Goal: Contribute content: Contribute content

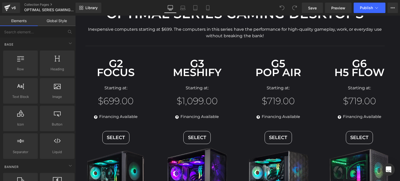
scroll to position [52, 0]
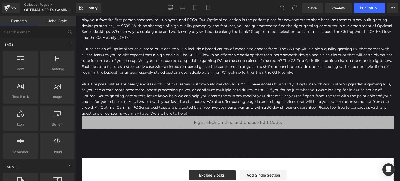
click at [219, 84] on p "Plus, the possibilities are nearly endless with Optimal series custom-build des…" at bounding box center [237, 98] width 312 height 35
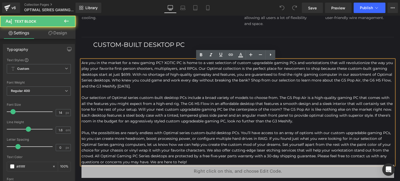
scroll to position [312, 0]
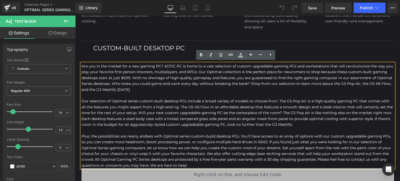
click at [120, 44] on div "Custom-Built Desktop PC" at bounding box center [237, 53] width 312 height 20
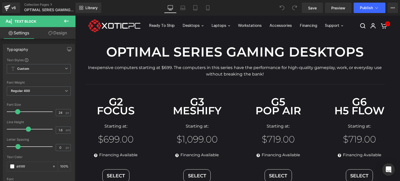
scroll to position [0, 0]
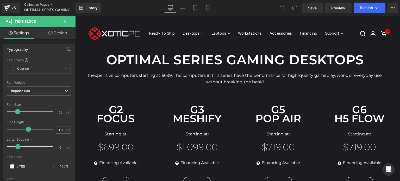
click at [43, 4] on link "Collection Pages" at bounding box center [54, 5] width 60 height 4
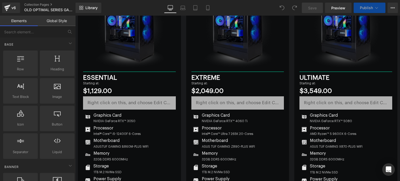
scroll to position [2448, 0]
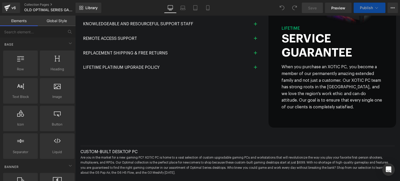
click at [135, 175] on p at bounding box center [237, 177] width 314 height 5
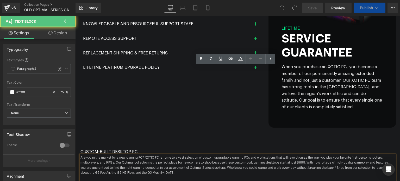
scroll to position [2543, 0]
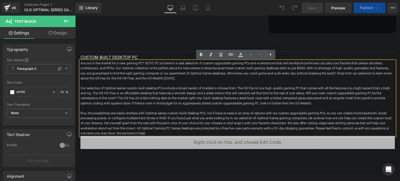
drag, startPoint x: 113, startPoint y: 54, endPoint x: 114, endPoint y: 58, distance: 4.2
click at [113, 54] on div "Separator" at bounding box center [237, 51] width 314 height 5
click at [113, 59] on div "Custom-Built Desktop PC" at bounding box center [237, 57] width 314 height 7
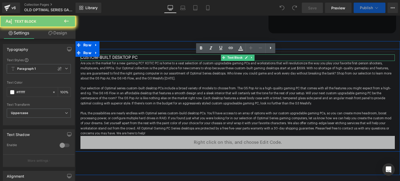
click at [114, 58] on div "Custom-Built Desktop PC" at bounding box center [237, 57] width 314 height 7
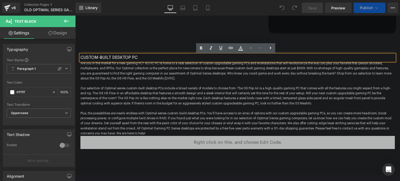
click at [189, 97] on p "Our selection of Optimal series custom-built desktop PCs include a broad variet…" at bounding box center [237, 96] width 314 height 20
click at [152, 77] on p "Are you in the market for a new gaming PC? XOTIC PC is home to a vast selection…" at bounding box center [237, 71] width 314 height 20
click at [143, 73] on p "Are you in the market for a new gaming PC? XOTIC PC is home to a vast selection…" at bounding box center [237, 71] width 314 height 20
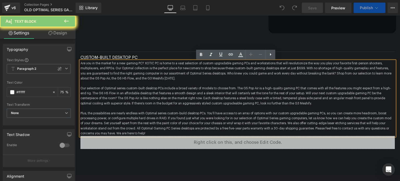
click at [131, 73] on p "Are you in the market for a new gaming PC? XOTIC PC is home to a vast selection…" at bounding box center [237, 71] width 314 height 20
click at [122, 66] on p "Are you in the market for a new gaming PC? XOTIC PC is home to a vast selection…" at bounding box center [237, 71] width 314 height 20
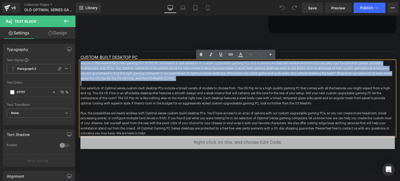
click at [111, 77] on p "Are you in the market for a new gaming PC? XOTIC PC is home to a vast selection…" at bounding box center [237, 71] width 314 height 20
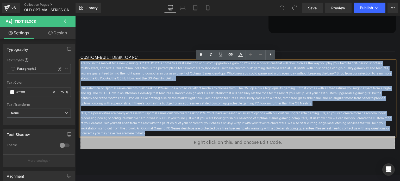
drag, startPoint x: 78, startPoint y: 63, endPoint x: 162, endPoint y: 134, distance: 110.1
click at [162, 134] on div "Are you in the market for a new gaming PC? XOTIC PC is home to a vast selection…" at bounding box center [237, 98] width 314 height 75
paste div
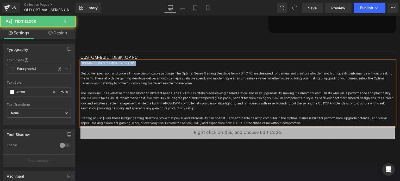
drag, startPoint x: 135, startPoint y: 66, endPoint x: 68, endPoint y: 63, distance: 66.7
copy p "OPTIMAL SERIES GAMING DESKTOPS"
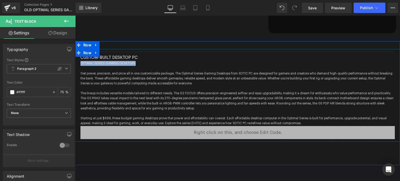
click at [105, 59] on div "Custom-Built Desktop PC" at bounding box center [237, 57] width 314 height 7
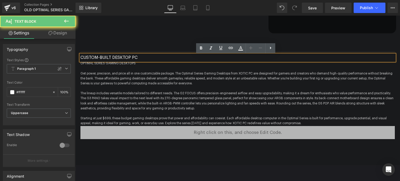
click at [110, 58] on div "Custom-Built Desktop PC" at bounding box center [237, 57] width 314 height 7
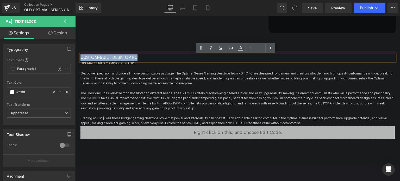
click at [110, 58] on div "Custom-Built Desktop PC" at bounding box center [237, 57] width 314 height 7
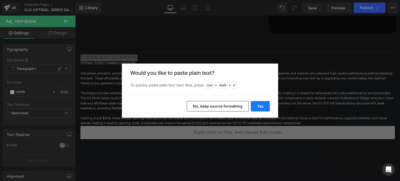
click at [261, 108] on button "Yes" at bounding box center [260, 106] width 19 height 10
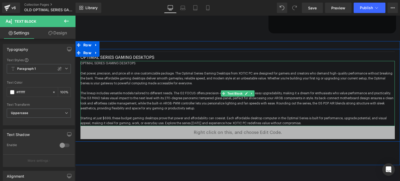
click at [147, 68] on p at bounding box center [237, 68] width 314 height 5
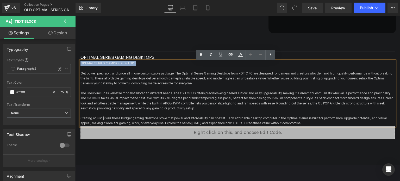
drag, startPoint x: 145, startPoint y: 64, endPoint x: 79, endPoint y: 60, distance: 66.2
click at [80, 60] on div "Separator OPTIMAL SERIES GAMING DESKTOPS Text Block OPTIMAL SERIES GAMING DESKT…" at bounding box center [237, 94] width 314 height 90
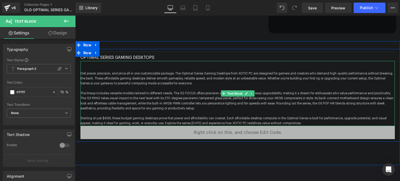
click at [98, 68] on p at bounding box center [237, 68] width 314 height 5
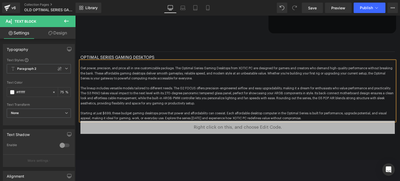
click at [80, 68] on p "Get power, precision, and price all in one customizable package. The Optimal Se…" at bounding box center [237, 73] width 314 height 15
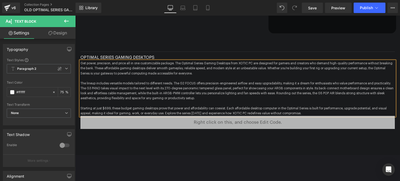
click at [133, 58] on div "OPTIMAL SERIES GAMING DESKTOPS" at bounding box center [237, 57] width 314 height 7
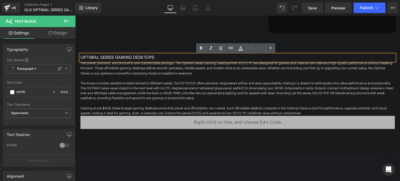
click at [131, 59] on div "OPTIMAL SERIES GAMING DESKTOPS" at bounding box center [237, 57] width 314 height 7
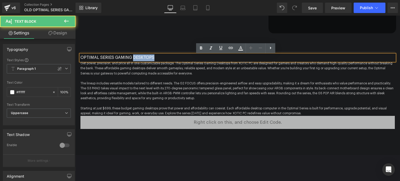
click at [131, 59] on div "OPTIMAL SERIES GAMING DESKTOPS" at bounding box center [237, 57] width 314 height 7
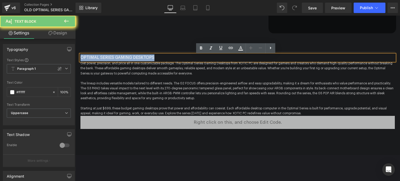
click at [131, 59] on div "OPTIMAL SERIES GAMING DESKTOPS" at bounding box center [237, 57] width 314 height 7
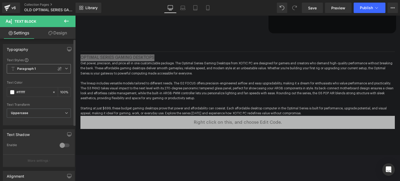
click at [66, 67] on span "Paragraph 1" at bounding box center [39, 68] width 64 height 9
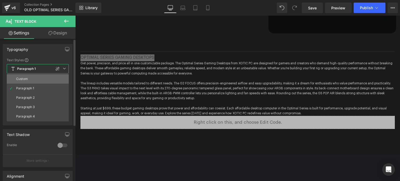
click at [46, 75] on li "Custom" at bounding box center [38, 78] width 62 height 9
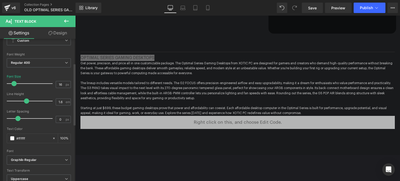
scroll to position [0, 0]
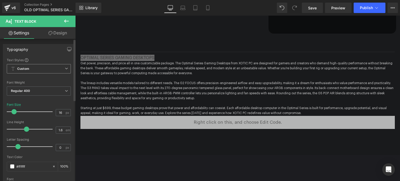
click at [47, 72] on span "Custom" at bounding box center [39, 68] width 64 height 9
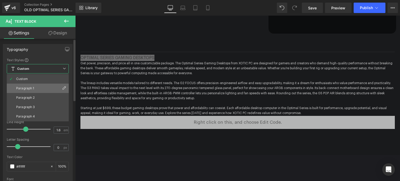
click at [46, 85] on li "Paragraph 1" at bounding box center [38, 88] width 62 height 9
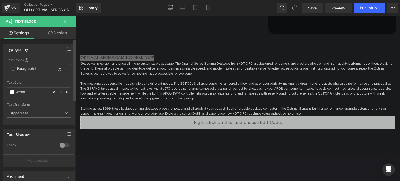
scroll to position [2543, 0]
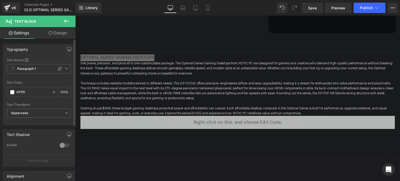
click at [56, 78] on div at bounding box center [39, 77] width 64 height 3
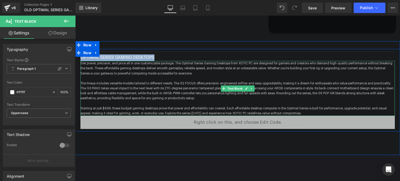
click at [145, 73] on span "Get power, precision, and price all in one customizable package. The Optimal Se…" at bounding box center [236, 68] width 312 height 13
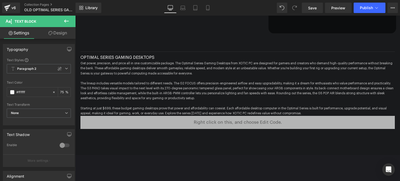
click at [50, 36] on link "Design" at bounding box center [58, 33] width 38 height 12
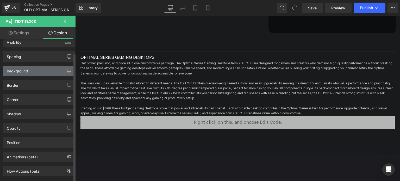
scroll to position [0, 0]
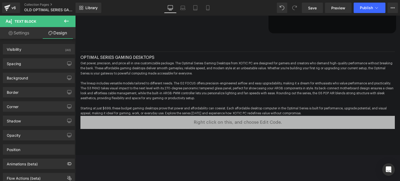
click at [67, 21] on icon at bounding box center [66, 21] width 5 height 3
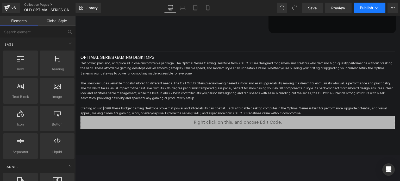
click at [361, 6] on span "Publish" at bounding box center [366, 8] width 13 height 4
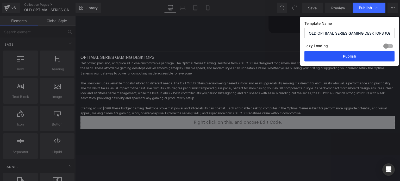
drag, startPoint x: 339, startPoint y: 56, endPoint x: 263, endPoint y: 41, distance: 77.5
click at [339, 56] on button "Publish" at bounding box center [349, 56] width 90 height 10
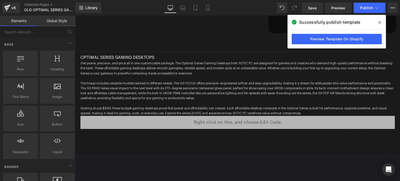
click at [304, 10] on link "Save" at bounding box center [312, 8] width 21 height 10
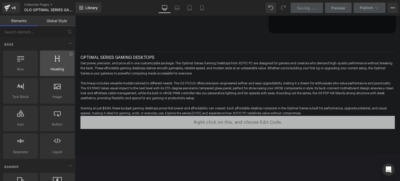
click at [59, 68] on span "Heading" at bounding box center [56, 68] width 31 height 5
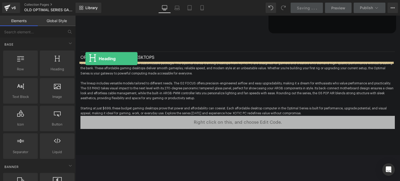
drag, startPoint x: 134, startPoint y: 84, endPoint x: 85, endPoint y: 59, distance: 54.6
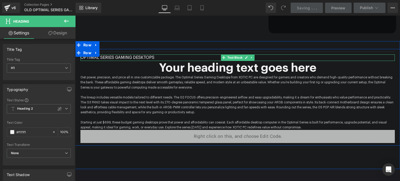
click at [148, 59] on div "OPTIMAL SERIES GAMING DESKTOPS" at bounding box center [237, 57] width 314 height 7
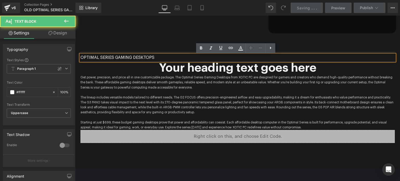
click at [147, 57] on div "OPTIMAL SERIES GAMING DESKTOPS" at bounding box center [237, 57] width 314 height 7
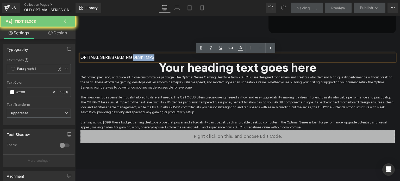
click at [147, 57] on div "OPTIMAL SERIES GAMING DESKTOPS" at bounding box center [237, 57] width 314 height 7
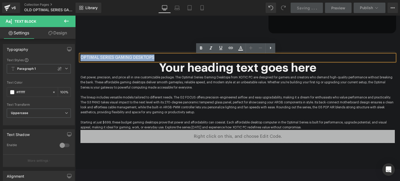
copy div "OPTIMAL SERIES GAMING DESKTOPS"
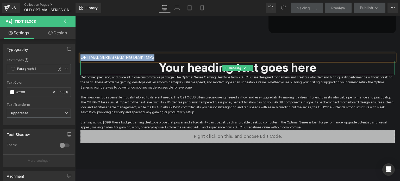
click at [187, 66] on h1 "Your heading text goes here" at bounding box center [237, 68] width 314 height 14
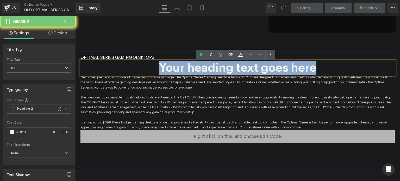
paste div
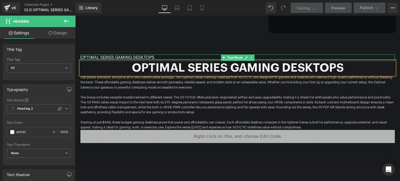
click at [152, 58] on div "OPTIMAL SERIES GAMING DESKTOPS" at bounding box center [237, 57] width 314 height 7
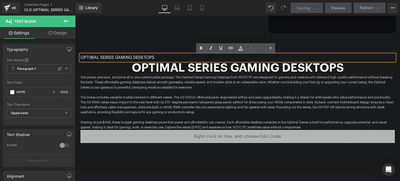
click at [200, 59] on div "OPTIMAL SERIES GAMING DESKTOPS" at bounding box center [237, 57] width 314 height 7
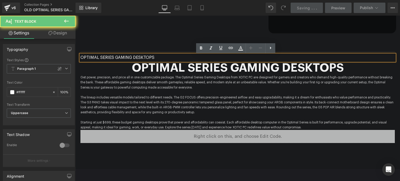
click at [200, 59] on div "OPTIMAL SERIES GAMING DESKTOPS" at bounding box center [237, 57] width 314 height 7
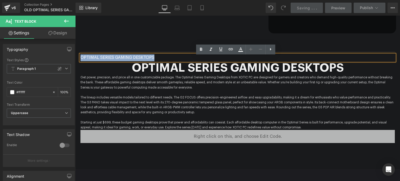
scroll to position [2541, 0]
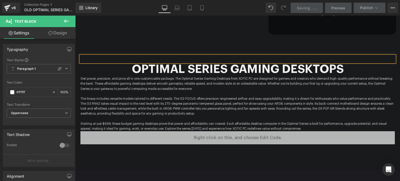
click at [150, 50] on div "Separator Text Block OPTIMAL SERIES GAMING DESKTOPS Heading Get power, precisio…" at bounding box center [237, 106] width 325 height 128
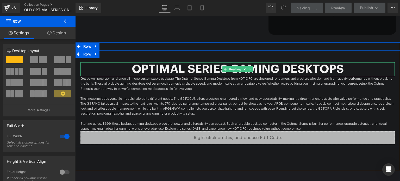
click at [210, 58] on div at bounding box center [237, 59] width 314 height 7
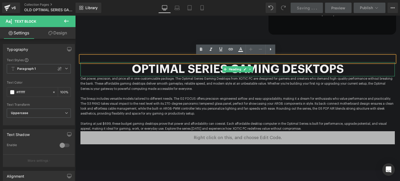
click at [259, 71] on h1 "OPTIMAL SERIES GAMING DESKTOPS" at bounding box center [237, 69] width 314 height 14
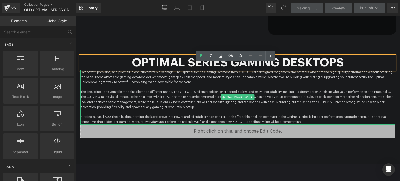
click at [301, 92] on p "The lineup includes versatile models tailored to different needs. The G2 FOCUS …" at bounding box center [237, 100] width 314 height 20
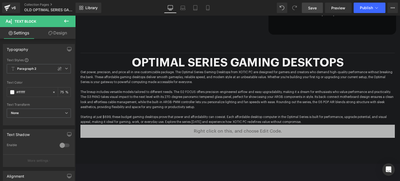
click at [314, 7] on span "Save" at bounding box center [312, 7] width 9 height 5
click at [381, 8] on button "Publish" at bounding box center [369, 8] width 32 height 10
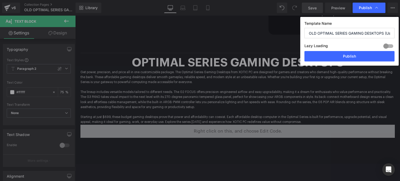
click at [377, 7] on icon at bounding box center [376, 7] width 5 height 5
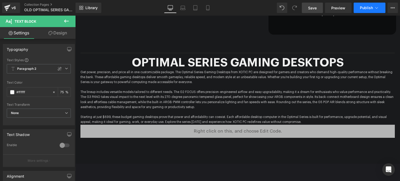
click at [376, 7] on icon at bounding box center [376, 7] width 5 height 5
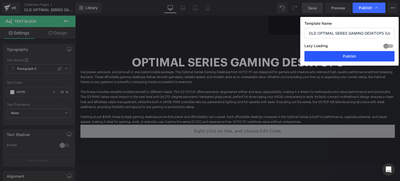
click at [353, 53] on button "Publish" at bounding box center [349, 56] width 90 height 10
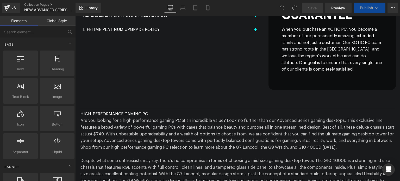
click at [184, 105] on div "Separator HIGH-PERFORMANCE GAMING PC Text Block Are you looking for a high-perf…" at bounding box center [237, 174] width 325 height 153
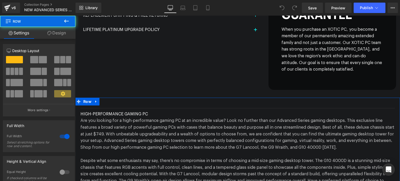
scroll to position [1973, 0]
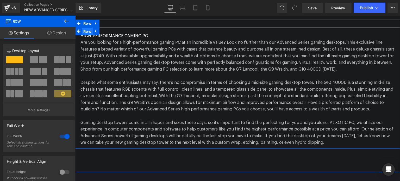
click at [84, 32] on span "Row" at bounding box center [87, 32] width 11 height 8
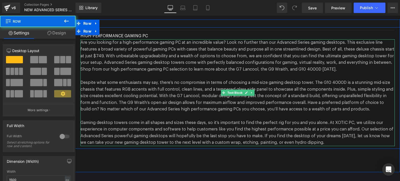
click at [84, 45] on p "Are you looking for a high-performance gaming PC at an incredible value? Look n…" at bounding box center [237, 55] width 314 height 33
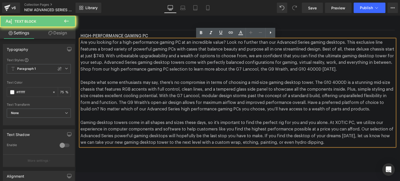
click at [84, 44] on p "Are you looking for a high-performance gaming PC at an incredible value? Look n…" at bounding box center [237, 55] width 314 height 33
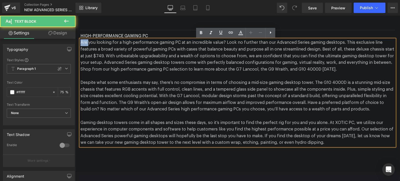
click at [84, 44] on div "Separator HIGH-PERFORMANCE GAMING PC Text Block Are you looking for a high-perf…" at bounding box center [237, 86] width 314 height 119
click at [84, 33] on div "Separator" at bounding box center [237, 29] width 314 height 5
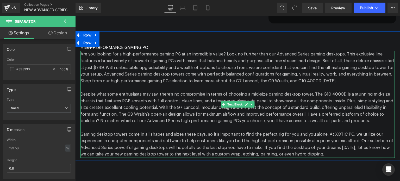
click at [90, 59] on p "Are you looking for a high-performance gaming PC at an incredible value? Look n…" at bounding box center [237, 67] width 314 height 33
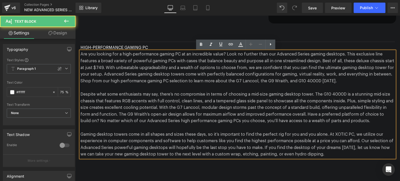
click at [90, 59] on p "Are you looking for a high-performance gaming PC at an incredible value? Look n…" at bounding box center [237, 67] width 314 height 33
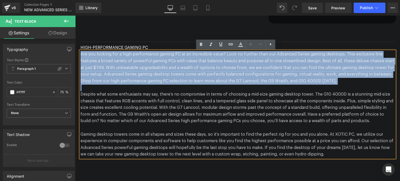
click at [90, 59] on p "Are you looking for a high-performance gaming PC at an incredible value? Look n…" at bounding box center [237, 67] width 314 height 33
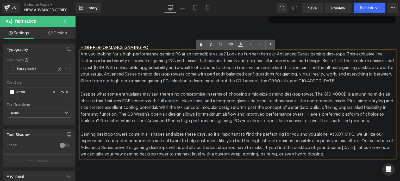
scroll to position [1961, 0]
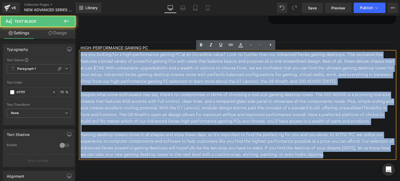
drag, startPoint x: 79, startPoint y: 54, endPoint x: 353, endPoint y: 161, distance: 294.7
click at [353, 161] on div "Separator HIGH-PERFORMANCE GAMING PC Text Block Are you looking for a high-perf…" at bounding box center [237, 108] width 325 height 153
paste div
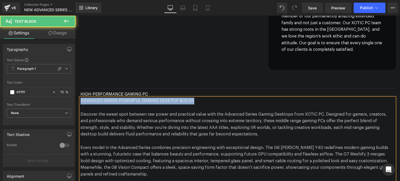
scroll to position [1913, 0]
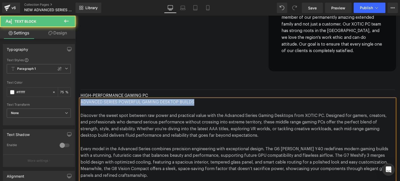
drag, startPoint x: 202, startPoint y: 54, endPoint x: 63, endPoint y: 63, distance: 139.6
copy p "ADVANCED SERIES POWERFUL GAMING DESKTOP BUILDS"
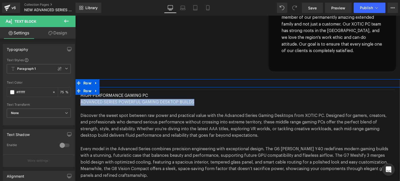
click at [101, 96] on div "HIGH-PERFORMANCE GAMING PC" at bounding box center [237, 95] width 314 height 7
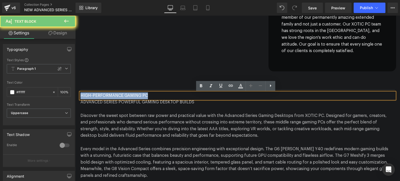
click at [101, 96] on div "HIGH-PERFORMANCE GAMING PC" at bounding box center [237, 95] width 314 height 7
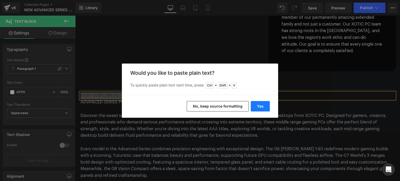
click at [262, 106] on button "Yes" at bounding box center [260, 106] width 19 height 10
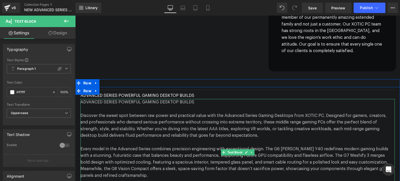
click at [190, 102] on p "ADVANCED SERIES POWERFUL GAMING DESKTOP BUILDS" at bounding box center [237, 102] width 314 height 7
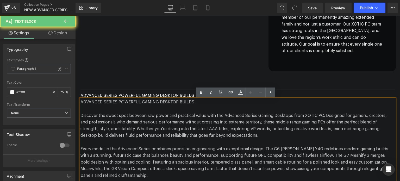
click at [190, 102] on p "ADVANCED SERIES POWERFUL GAMING DESKTOP BUILDS" at bounding box center [237, 102] width 314 height 7
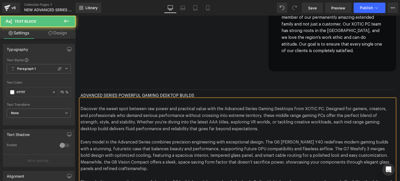
click at [80, 109] on div "Discover the sweet spot between raw power and practical value with the Advanced…" at bounding box center [237, 149] width 314 height 100
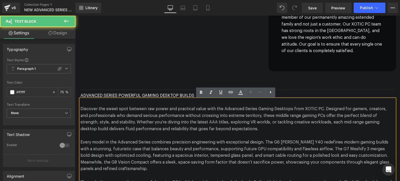
scroll to position [1931, 0]
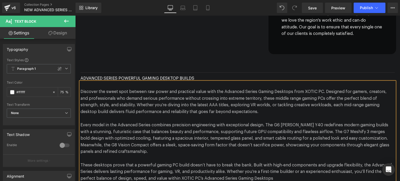
click at [80, 92] on p "Discover the sweet spot between raw power and practical value with the Advanced…" at bounding box center [237, 101] width 314 height 27
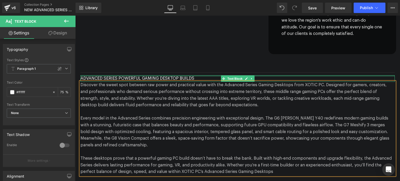
click at [75, 16] on div at bounding box center [75, 16] width 0 height 0
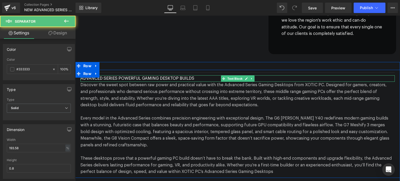
click at [121, 79] on div "ADVANCED SERIES POWERFUL GAMING DESKTOP BUILDS" at bounding box center [237, 78] width 314 height 7
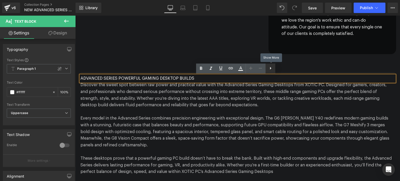
click at [269, 68] on icon at bounding box center [270, 68] width 6 height 6
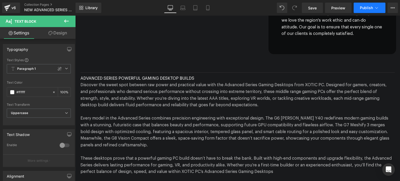
click at [366, 6] on span "Publish" at bounding box center [366, 8] width 13 height 4
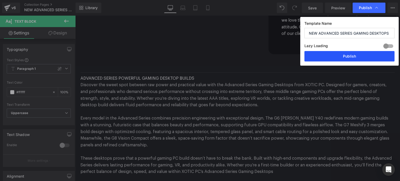
drag, startPoint x: 352, startPoint y: 51, endPoint x: 276, endPoint y: 36, distance: 77.0
click at [352, 51] on button "Publish" at bounding box center [349, 56] width 90 height 10
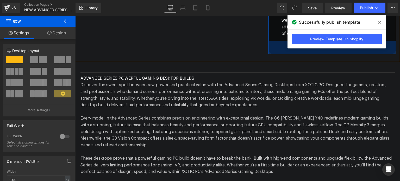
click at [351, 53] on div "50px" at bounding box center [332, 47] width 128 height 13
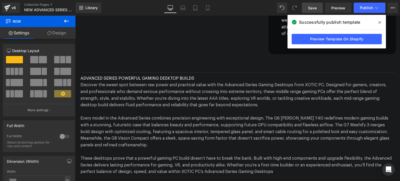
drag, startPoint x: 380, startPoint y: 22, endPoint x: 316, endPoint y: 9, distance: 64.5
click at [380, 22] on icon at bounding box center [379, 22] width 3 height 3
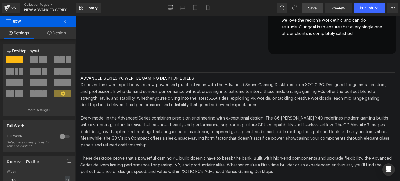
click at [314, 9] on span "Save" at bounding box center [312, 7] width 9 height 5
click at [68, 21] on icon at bounding box center [66, 21] width 6 height 6
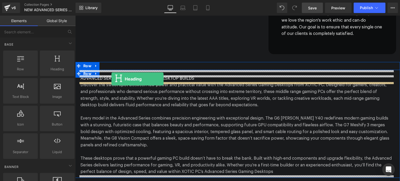
drag, startPoint x: 133, startPoint y: 78, endPoint x: 111, endPoint y: 79, distance: 21.9
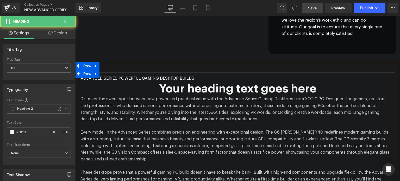
click at [118, 80] on div "ADVANCED SERIES POWERFUL GAMING DESKTOP BUILDS" at bounding box center [237, 78] width 314 height 7
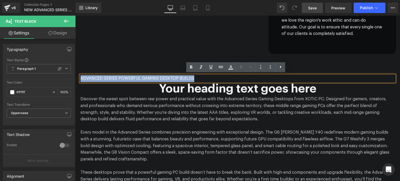
copy div "ADVANCED SERIES POWERFUL GAMING DESKTOP BUILDS"
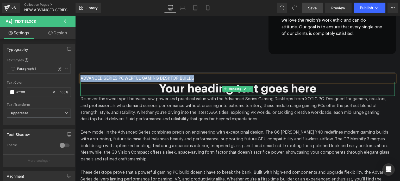
click at [198, 87] on h1 "Your heading text goes here" at bounding box center [237, 89] width 314 height 14
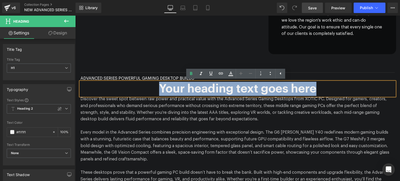
click at [198, 87] on h1 "Your heading text goes here" at bounding box center [237, 89] width 314 height 14
paste div
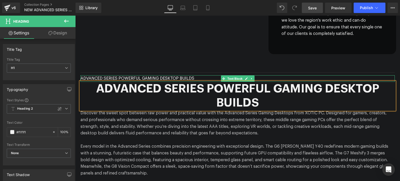
click at [262, 77] on div "ADVANCED SERIES POWERFUL GAMING DESKTOP BUILDS" at bounding box center [237, 78] width 314 height 7
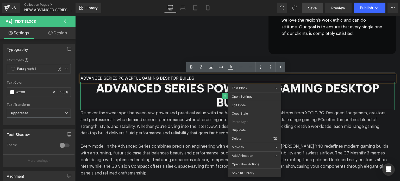
click at [203, 101] on h1 "ADVANCED SERIES POWERFUL GAMING DESKTOP BUILDS" at bounding box center [237, 96] width 314 height 28
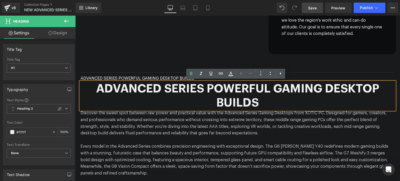
click at [178, 77] on div "ADVANCED SERIES POWERFUL GAMING DESKTOP BUILDS" at bounding box center [237, 78] width 314 height 7
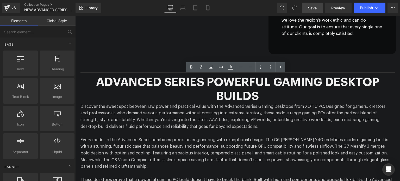
click at [311, 8] on span "Save" at bounding box center [312, 7] width 9 height 5
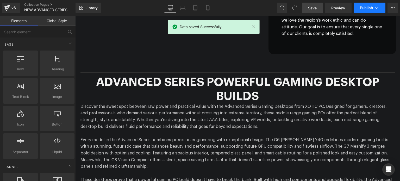
click at [356, 7] on button "Publish" at bounding box center [369, 8] width 32 height 10
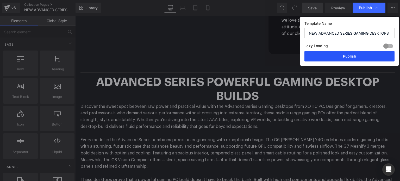
click at [335, 56] on button "Publish" at bounding box center [349, 56] width 90 height 10
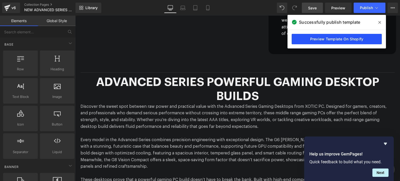
click at [344, 41] on link "Preview Template On Shopify" at bounding box center [337, 39] width 90 height 10
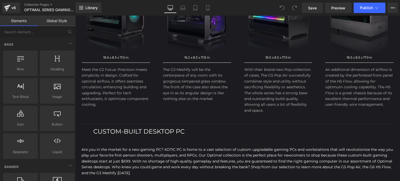
scroll to position [226, 0]
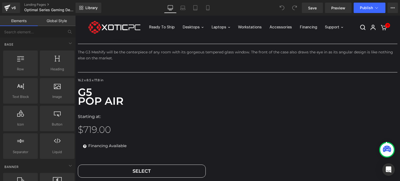
scroll to position [247, 0]
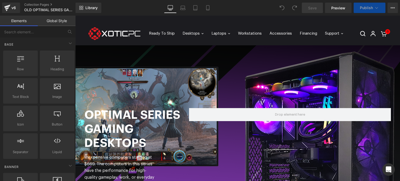
scroll to position [2536, 0]
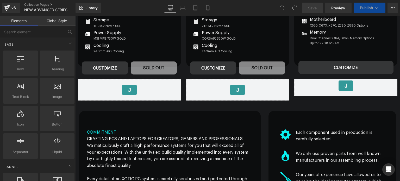
scroll to position [1970, 0]
